Goal: Complete application form

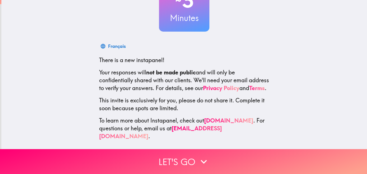
scroll to position [59, 0]
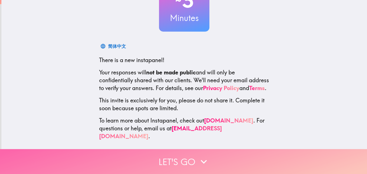
click at [194, 154] on button "Let's go" at bounding box center [183, 161] width 367 height 25
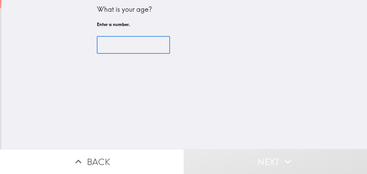
click at [114, 40] on input "number" at bounding box center [133, 44] width 73 height 17
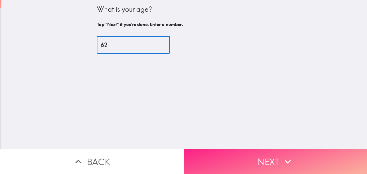
type input "62"
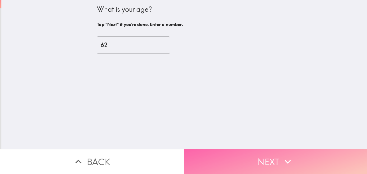
click at [270, 157] on button "Next" at bounding box center [276, 161] width 184 height 25
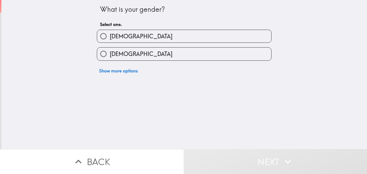
click at [98, 36] on input "[DEMOGRAPHIC_DATA]" at bounding box center [103, 36] width 13 height 13
radio input "true"
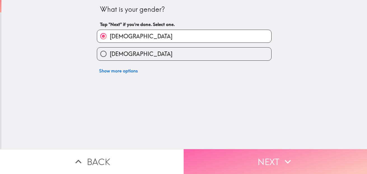
click at [260, 153] on button "Next" at bounding box center [276, 161] width 184 height 25
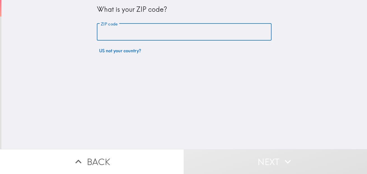
click at [98, 33] on input "ZIP code" at bounding box center [184, 31] width 175 height 17
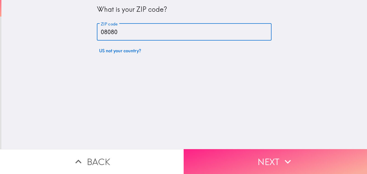
type input "08080"
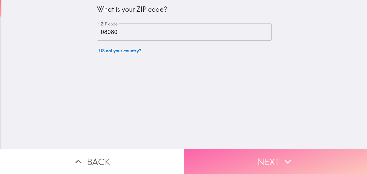
click at [277, 157] on button "Next" at bounding box center [276, 161] width 184 height 25
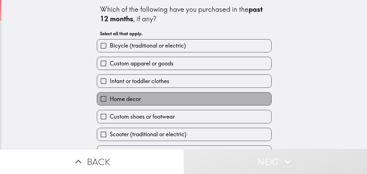
click at [121, 99] on span "Home decor" at bounding box center [125, 99] width 31 height 8
click at [110, 99] on input "Home decor" at bounding box center [103, 99] width 13 height 13
checkbox input "true"
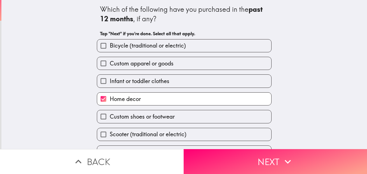
click at [119, 116] on span "Custom shoes or footwear" at bounding box center [142, 117] width 65 height 8
click at [110, 116] on input "Custom shoes or footwear" at bounding box center [103, 116] width 13 height 13
checkbox input "true"
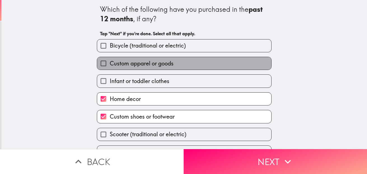
click at [118, 64] on span "Custom apparel or goods" at bounding box center [142, 64] width 64 height 8
click at [110, 64] on input "Custom apparel or goods" at bounding box center [103, 63] width 13 height 13
checkbox input "true"
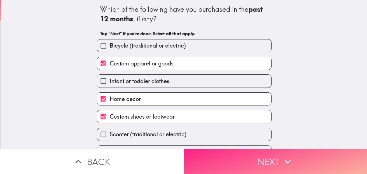
click at [274, 155] on button "Next" at bounding box center [276, 161] width 184 height 25
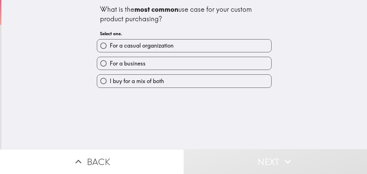
click at [99, 45] on input "For a casual organization" at bounding box center [103, 45] width 13 height 13
radio input "true"
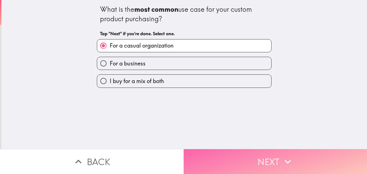
click at [271, 158] on button "Next" at bounding box center [276, 161] width 184 height 25
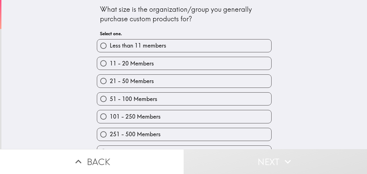
click at [99, 79] on input "21 - 50 Members" at bounding box center [103, 81] width 13 height 13
radio input "true"
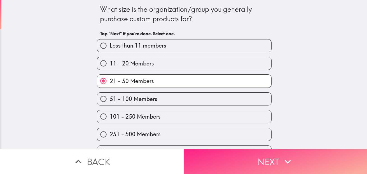
click at [267, 156] on button "Next" at bounding box center [276, 161] width 184 height 25
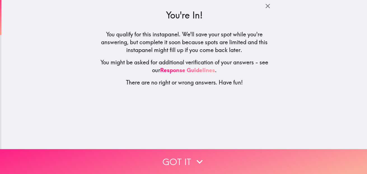
click at [186, 154] on button "Got it" at bounding box center [183, 161] width 367 height 25
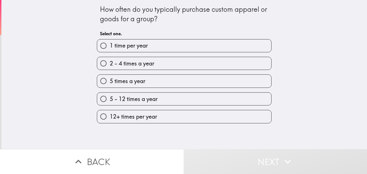
click at [131, 82] on span "5 times a year" at bounding box center [128, 81] width 36 height 8
click at [110, 82] on input "5 times a year" at bounding box center [103, 81] width 13 height 13
radio input "true"
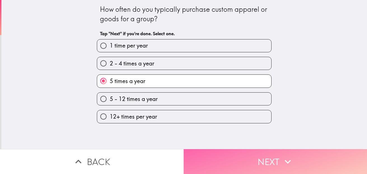
click at [259, 155] on button "Next" at bounding box center [276, 161] width 184 height 25
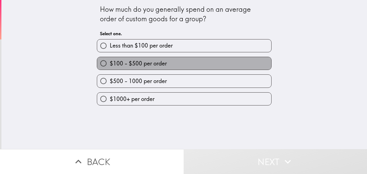
click at [142, 64] on span "$100 - $500 per order" at bounding box center [138, 64] width 57 height 8
click at [110, 64] on input "$100 - $500 per order" at bounding box center [103, 63] width 13 height 13
radio input "true"
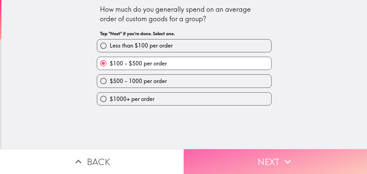
click at [276, 153] on button "Next" at bounding box center [276, 161] width 184 height 25
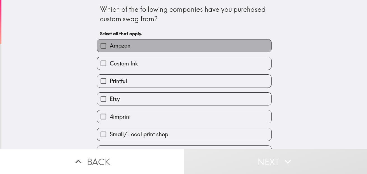
click at [132, 45] on label "Amazon" at bounding box center [184, 45] width 174 height 13
click at [110, 45] on input "Amazon" at bounding box center [103, 45] width 13 height 13
checkbox input "true"
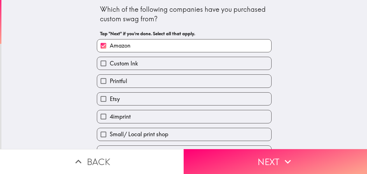
click at [119, 98] on label "Etsy" at bounding box center [184, 99] width 174 height 13
click at [110, 98] on input "Etsy" at bounding box center [103, 99] width 13 height 13
checkbox input "true"
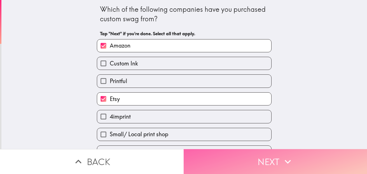
click at [274, 157] on button "Next" at bounding box center [276, 161] width 184 height 25
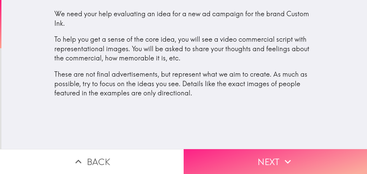
click at [267, 154] on button "Next" at bounding box center [276, 161] width 184 height 25
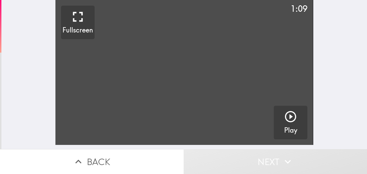
click at [184, 139] on video "button" at bounding box center [184, 72] width 258 height 145
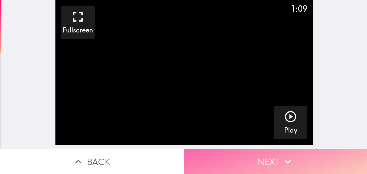
click at [278, 154] on button "Next" at bounding box center [276, 161] width 184 height 25
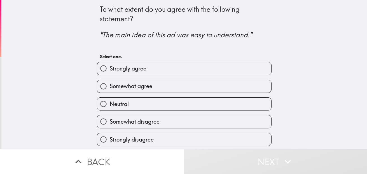
click at [151, 70] on label "Strongly agree" at bounding box center [184, 68] width 174 height 13
click at [110, 70] on input "Strongly agree" at bounding box center [103, 68] width 13 height 13
radio input "true"
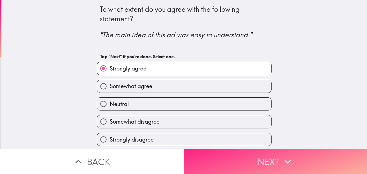
click at [252, 156] on button "Next" at bounding box center [276, 161] width 184 height 25
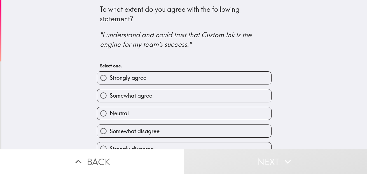
click at [166, 79] on label "Strongly agree" at bounding box center [184, 78] width 174 height 13
click at [110, 79] on input "Strongly agree" at bounding box center [103, 78] width 13 height 13
radio input "true"
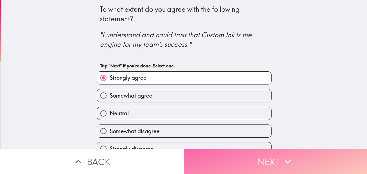
click at [262, 156] on button "Next" at bounding box center [276, 161] width 184 height 25
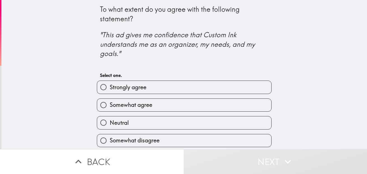
click at [187, 86] on label "Strongly agree" at bounding box center [184, 87] width 174 height 13
click at [110, 86] on input "Strongly agree" at bounding box center [103, 87] width 13 height 13
radio input "true"
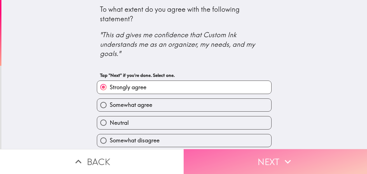
click at [264, 160] on button "Next" at bounding box center [276, 161] width 184 height 25
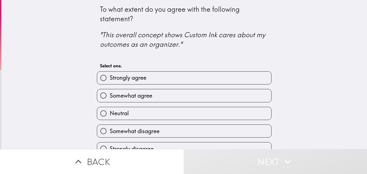
click at [187, 76] on label "Strongly agree" at bounding box center [184, 78] width 174 height 13
click at [110, 76] on input "Strongly agree" at bounding box center [103, 78] width 13 height 13
radio input "true"
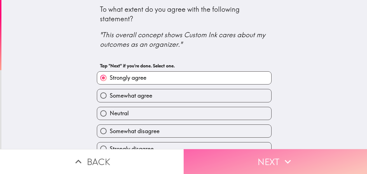
click at [245, 154] on button "Next" at bounding box center [276, 161] width 184 height 25
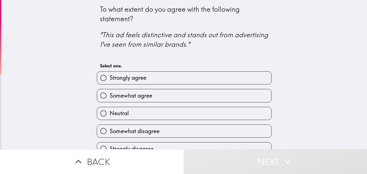
click at [185, 82] on label "Strongly agree" at bounding box center [184, 78] width 174 height 13
click at [110, 82] on input "Strongly agree" at bounding box center [103, 78] width 13 height 13
radio input "true"
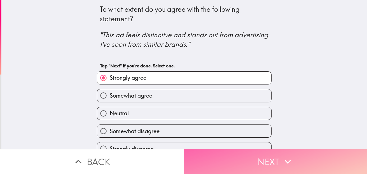
click at [265, 155] on button "Next" at bounding box center [276, 161] width 184 height 25
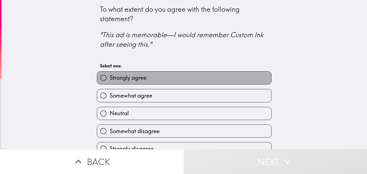
click at [175, 76] on label "Strongly agree" at bounding box center [184, 78] width 174 height 13
click at [110, 76] on input "Strongly agree" at bounding box center [103, 78] width 13 height 13
radio input "true"
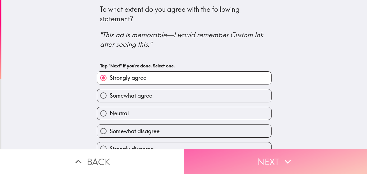
click at [265, 154] on button "Next" at bounding box center [276, 161] width 184 height 25
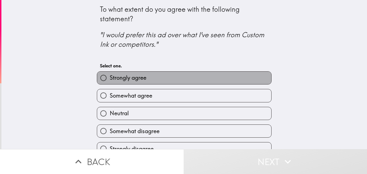
click at [176, 81] on label "Strongly agree" at bounding box center [184, 78] width 174 height 13
click at [110, 81] on input "Strongly agree" at bounding box center [103, 78] width 13 height 13
radio input "true"
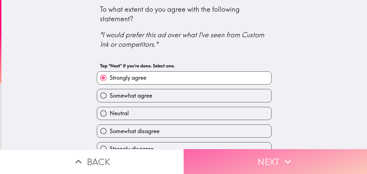
click at [262, 155] on button "Next" at bounding box center [276, 161] width 184 height 25
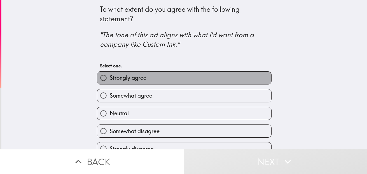
click at [168, 81] on label "Strongly agree" at bounding box center [184, 78] width 174 height 13
click at [110, 81] on input "Strongly agree" at bounding box center [103, 78] width 13 height 13
radio input "true"
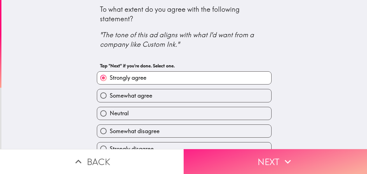
click at [268, 157] on button "Next" at bounding box center [276, 161] width 184 height 25
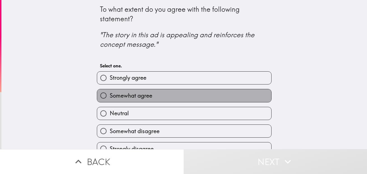
click at [176, 97] on label "Somewhat agree" at bounding box center [184, 95] width 174 height 13
click at [110, 97] on input "Somewhat agree" at bounding box center [103, 95] width 13 height 13
radio input "true"
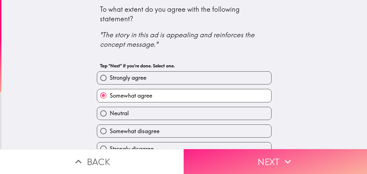
click at [269, 158] on button "Next" at bounding box center [276, 161] width 184 height 25
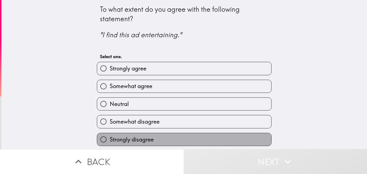
click at [166, 138] on label "Strongly disagree" at bounding box center [184, 139] width 174 height 13
click at [110, 138] on input "Strongly disagree" at bounding box center [103, 139] width 13 height 13
radio input "true"
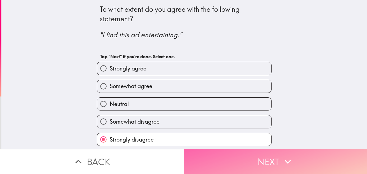
click at [272, 158] on button "Next" at bounding box center [276, 161] width 184 height 25
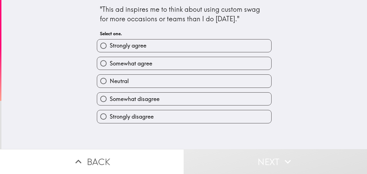
click at [208, 46] on label "Strongly agree" at bounding box center [184, 45] width 174 height 13
click at [110, 46] on input "Strongly agree" at bounding box center [103, 45] width 13 height 13
radio input "true"
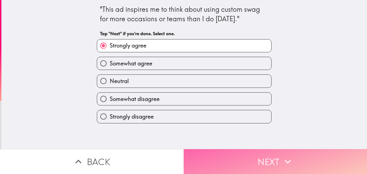
click at [266, 155] on button "Next" at bounding box center [276, 161] width 184 height 25
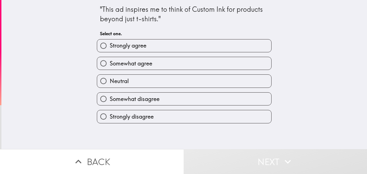
click at [183, 47] on label "Strongly agree" at bounding box center [184, 45] width 174 height 13
click at [110, 47] on input "Strongly agree" at bounding box center [103, 45] width 13 height 13
radio input "true"
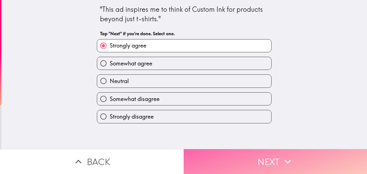
click at [267, 159] on button "Next" at bounding box center [276, 161] width 184 height 25
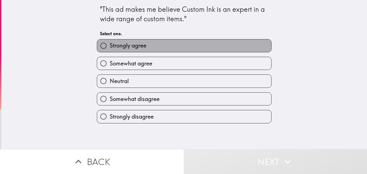
click at [177, 41] on label "Strongly agree" at bounding box center [184, 45] width 174 height 13
click at [110, 41] on input "Strongly agree" at bounding box center [103, 45] width 13 height 13
radio input "true"
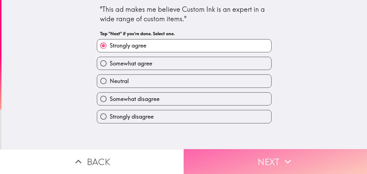
click at [264, 154] on button "Next" at bounding box center [276, 161] width 184 height 25
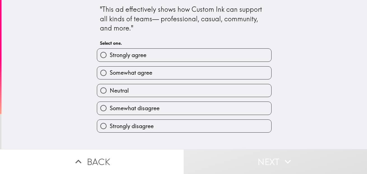
click at [190, 53] on label "Strongly agree" at bounding box center [184, 55] width 174 height 13
click at [110, 53] on input "Strongly agree" at bounding box center [103, 55] width 13 height 13
radio input "true"
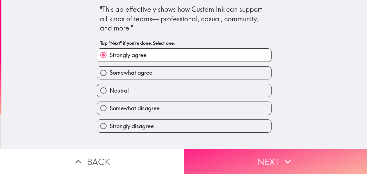
click at [269, 161] on button "Next" at bounding box center [276, 161] width 184 height 25
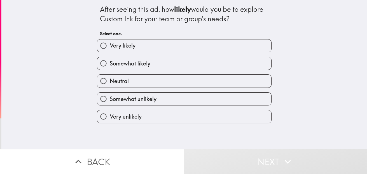
click at [187, 46] on label "Very likely" at bounding box center [184, 45] width 174 height 13
click at [110, 46] on input "Very likely" at bounding box center [103, 45] width 13 height 13
radio input "true"
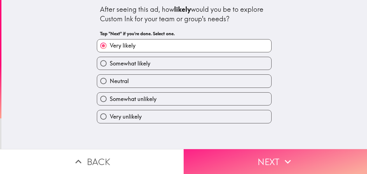
click at [261, 155] on button "Next" at bounding box center [276, 161] width 184 height 25
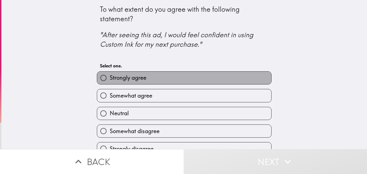
click at [192, 79] on label "Strongly agree" at bounding box center [184, 78] width 174 height 13
click at [110, 79] on input "Strongly agree" at bounding box center [103, 78] width 13 height 13
radio input "true"
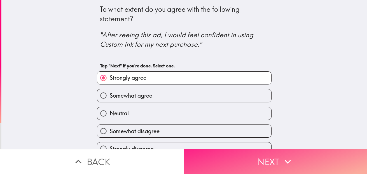
click at [265, 151] on button "Next" at bounding box center [276, 161] width 184 height 25
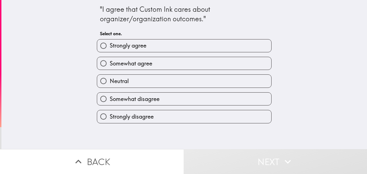
click at [195, 48] on label "Strongly agree" at bounding box center [184, 45] width 174 height 13
click at [110, 48] on input "Strongly agree" at bounding box center [103, 45] width 13 height 13
radio input "true"
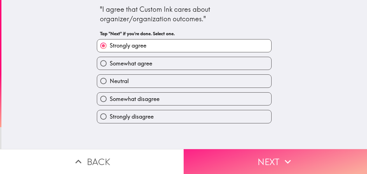
click at [267, 157] on button "Next" at bounding box center [276, 161] width 184 height 25
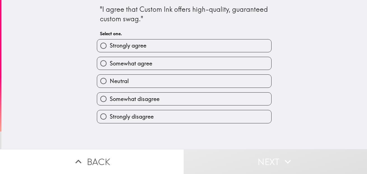
click at [189, 48] on label "Strongly agree" at bounding box center [184, 45] width 174 height 13
click at [110, 48] on input "Strongly agree" at bounding box center [103, 45] width 13 height 13
radio input "true"
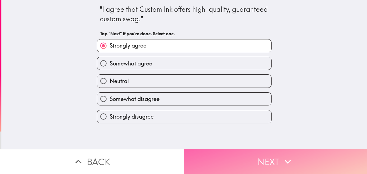
click at [267, 156] on button "Next" at bounding box center [276, 161] width 184 height 25
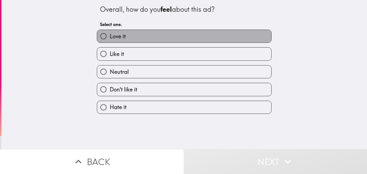
click at [156, 39] on label "Love it" at bounding box center [184, 36] width 174 height 13
click at [110, 39] on input "Love it" at bounding box center [103, 36] width 13 height 13
radio input "true"
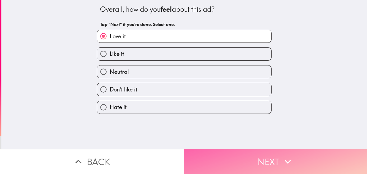
click at [265, 159] on button "Next" at bounding box center [276, 161] width 184 height 25
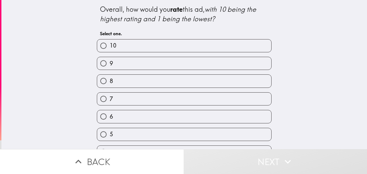
click at [180, 61] on label "9" at bounding box center [184, 63] width 174 height 13
click at [110, 61] on input "9" at bounding box center [103, 63] width 13 height 13
radio input "true"
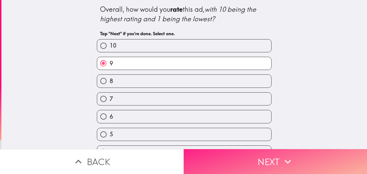
click at [275, 160] on button "Next" at bounding box center [276, 161] width 184 height 25
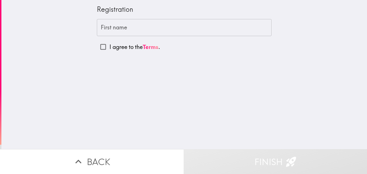
click at [110, 26] on input "First name" at bounding box center [184, 27] width 175 height 17
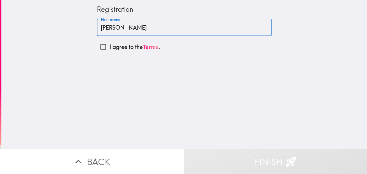
type input "[PERSON_NAME]"
click at [101, 46] on input "I agree to the Terms ." at bounding box center [103, 47] width 13 height 13
checkbox input "true"
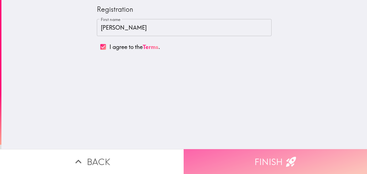
click at [275, 158] on button "Finish" at bounding box center [276, 161] width 184 height 25
